Goal: Information Seeking & Learning: Learn about a topic

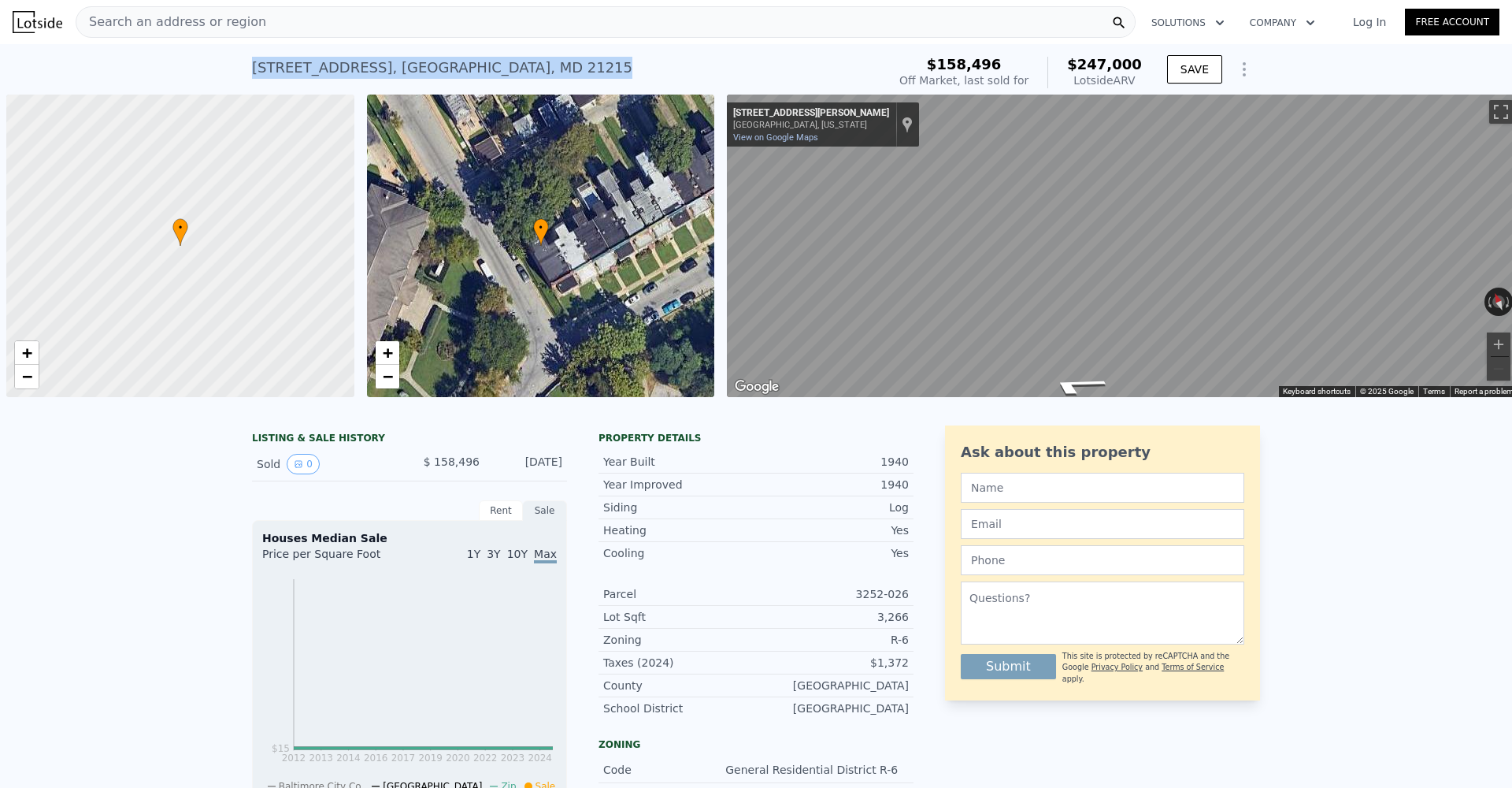
scroll to position [0, 6]
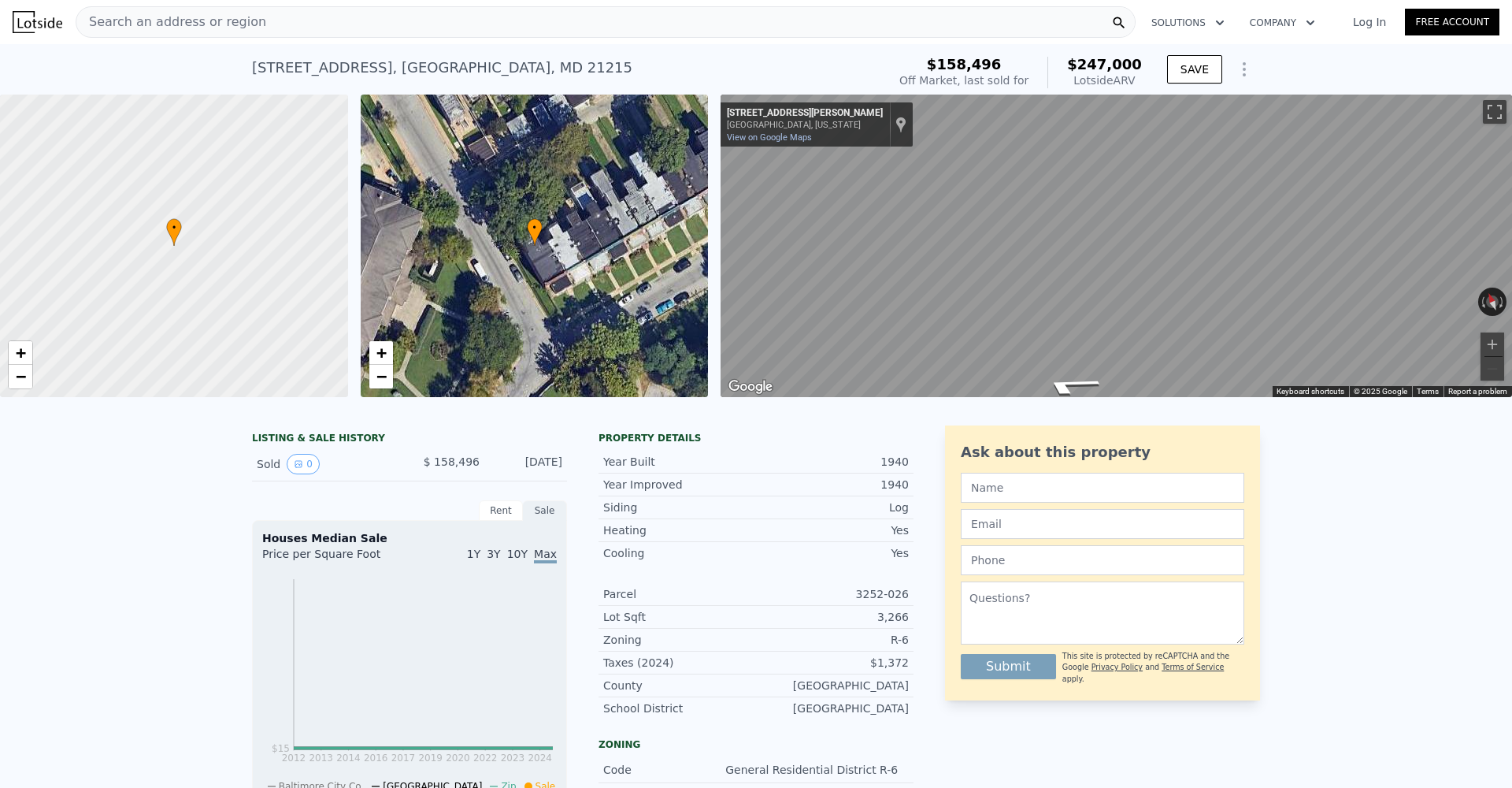
click at [200, 25] on span "Search an address or region" at bounding box center [171, 22] width 190 height 19
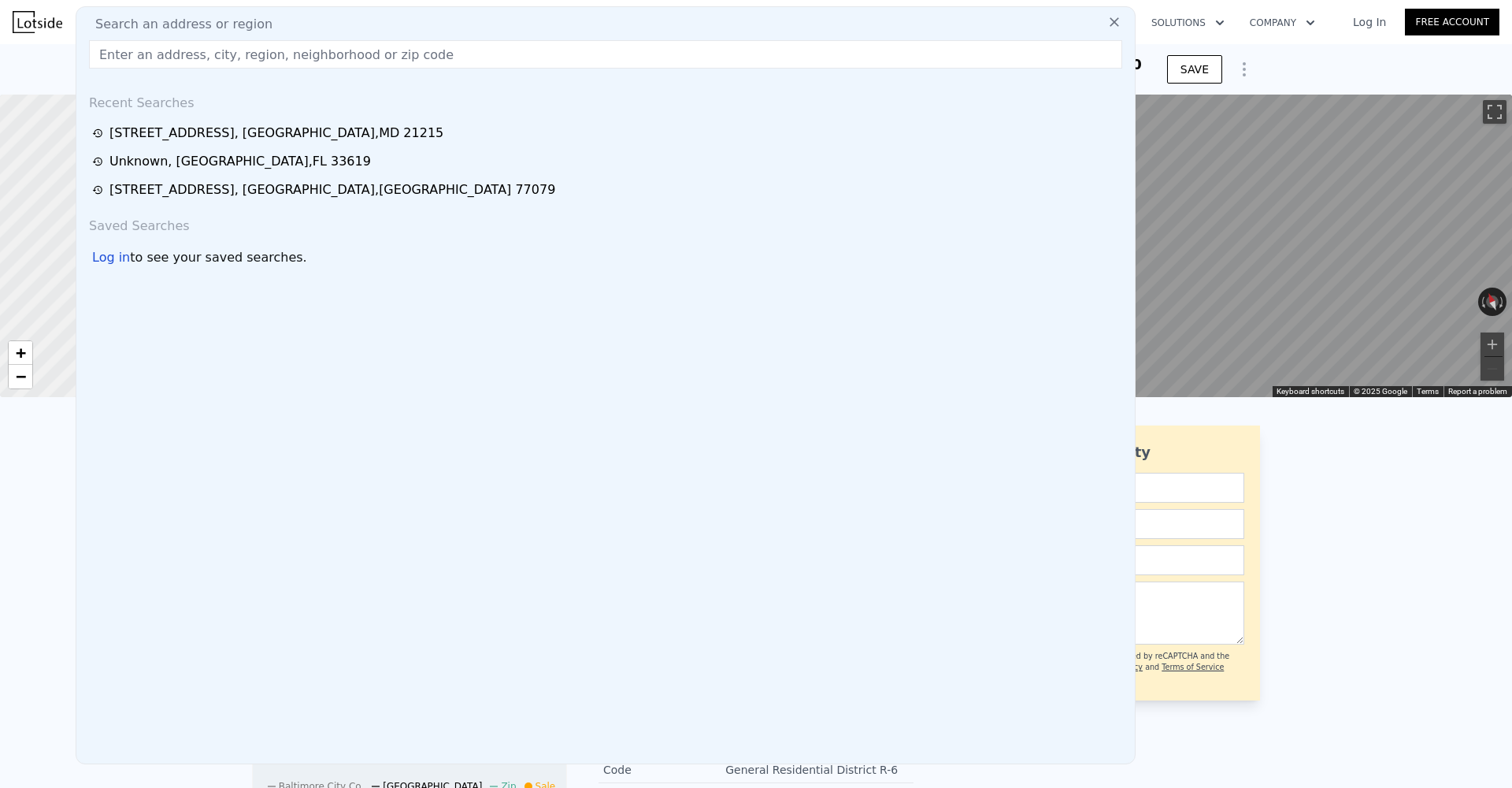
click at [170, 53] on input "text" at bounding box center [605, 55] width 1033 height 29
type input "[STREET_ADDRESS][PERSON_NAME]"
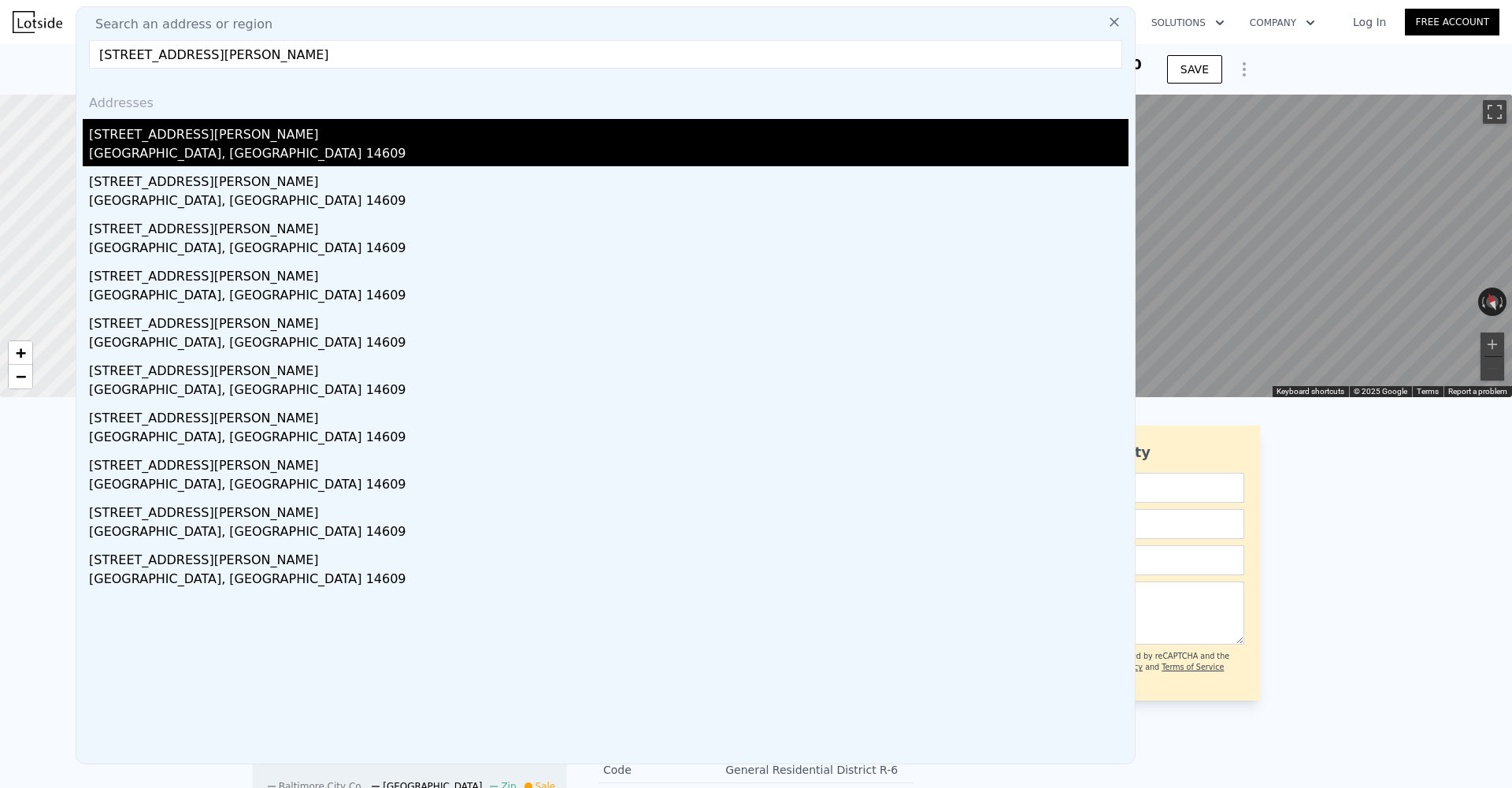
click at [212, 145] on div "[GEOGRAPHIC_DATA], [GEOGRAPHIC_DATA] 14609" at bounding box center [609, 155] width 1040 height 22
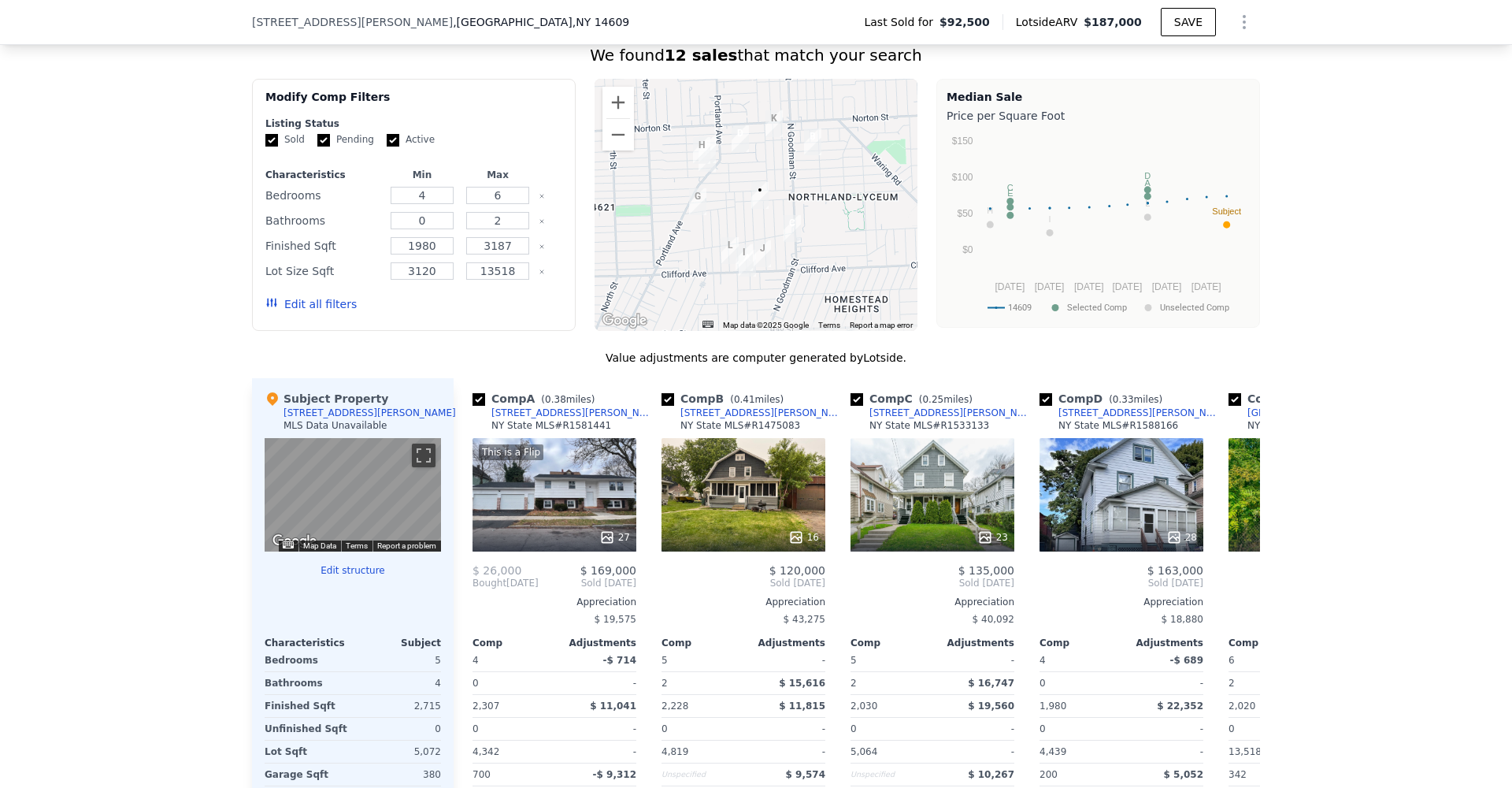
scroll to position [1242, 0]
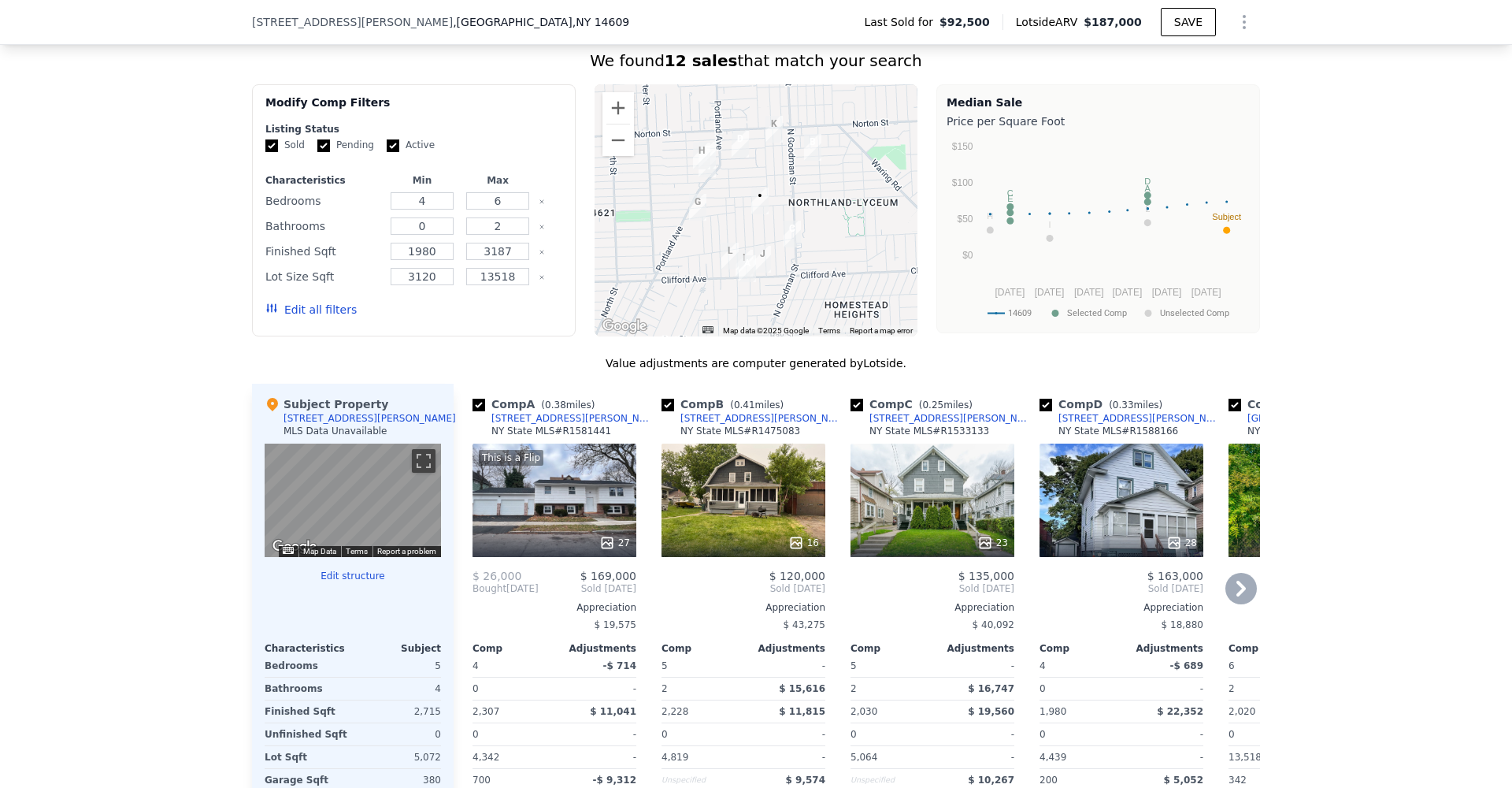
click at [571, 516] on div "This is a Flip 27" at bounding box center [554, 500] width 164 height 113
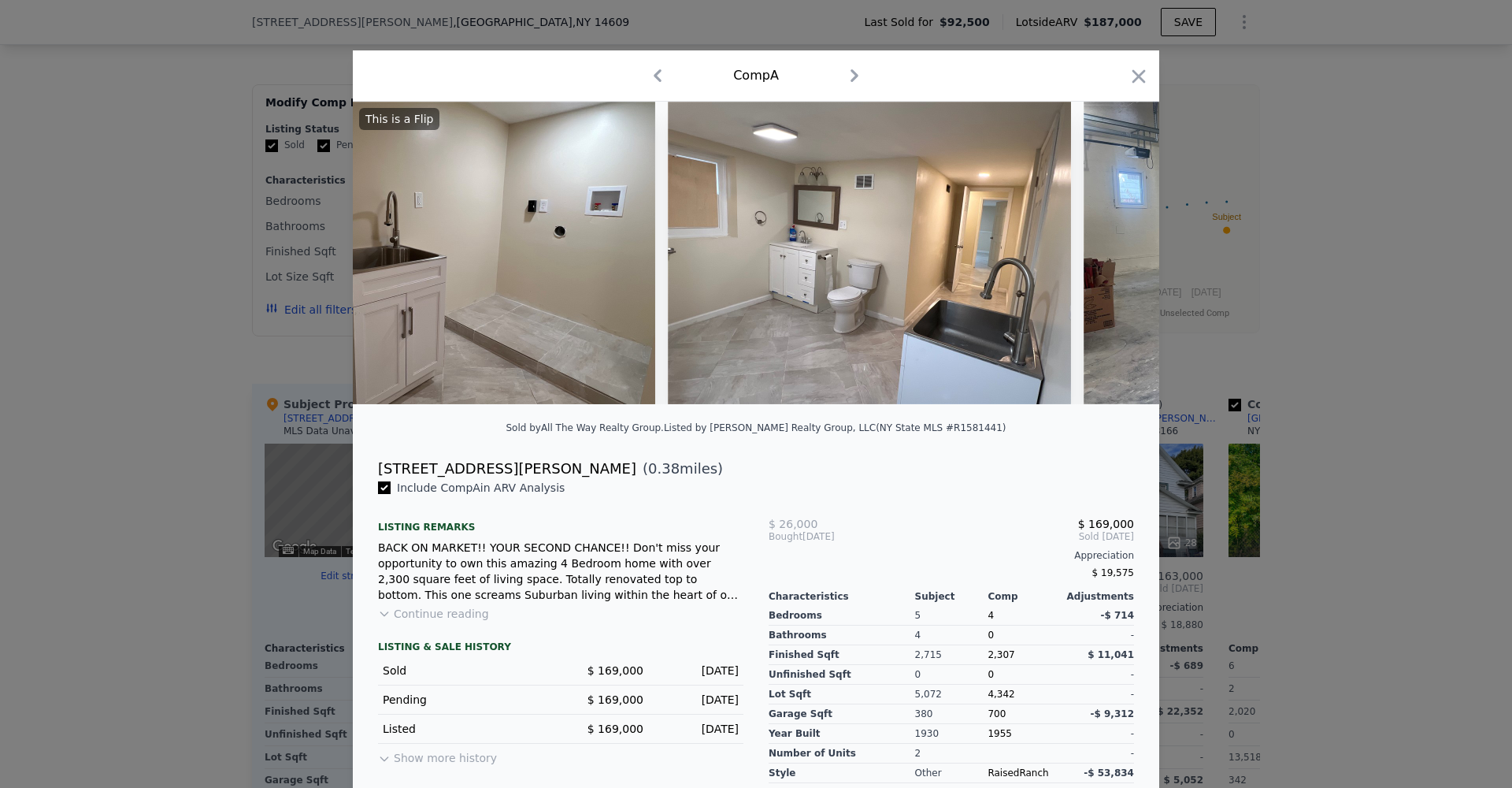
scroll to position [0, 9666]
click at [1143, 76] on icon "button" at bounding box center [1139, 76] width 22 height 22
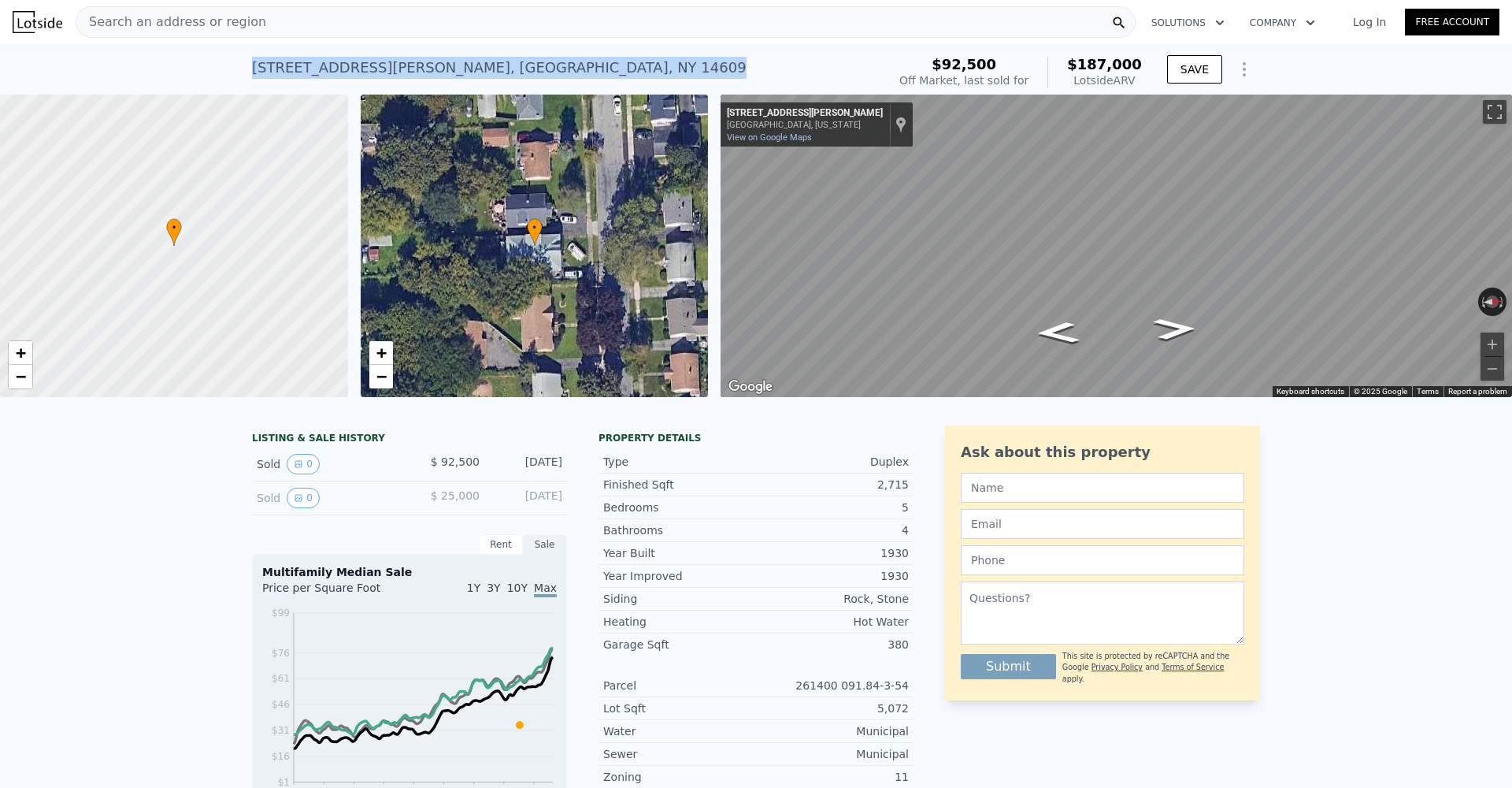
drag, startPoint x: 556, startPoint y: 67, endPoint x: 243, endPoint y: 71, distance: 313.0
click at [243, 71] on div "[STREET_ADDRESS][PERSON_NAME] Sold [DATE] for $92,500 (~ARV $187k ) $92,500 Off…" at bounding box center [756, 70] width 1512 height 51
